Goal: Task Accomplishment & Management: Manage account settings

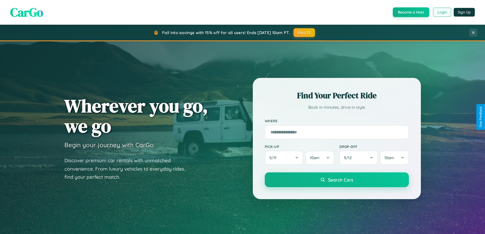
click at [442, 12] on button "Login" at bounding box center [442, 12] width 18 height 9
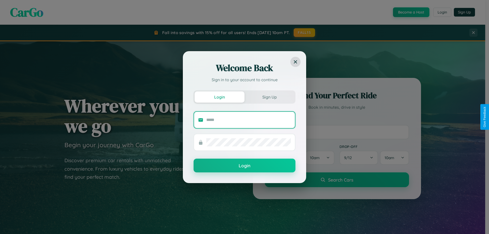
click at [249, 120] on input "text" at bounding box center [248, 120] width 85 height 8
type input "**********"
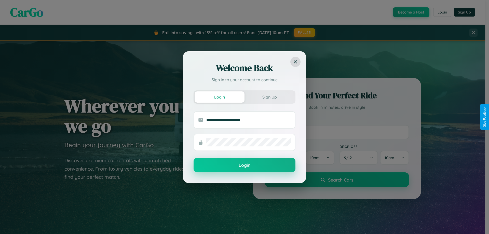
click at [245, 165] on button "Login" at bounding box center [245, 165] width 102 height 14
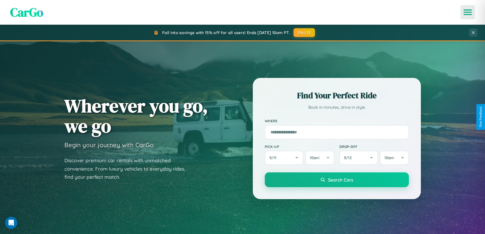
click at [468, 12] on icon "Open menu" at bounding box center [468, 12] width 7 height 5
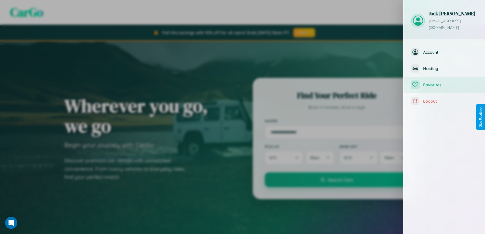
click at [445, 82] on span "Favorites" at bounding box center [451, 84] width 54 height 5
